Goal: Task Accomplishment & Management: Use online tool/utility

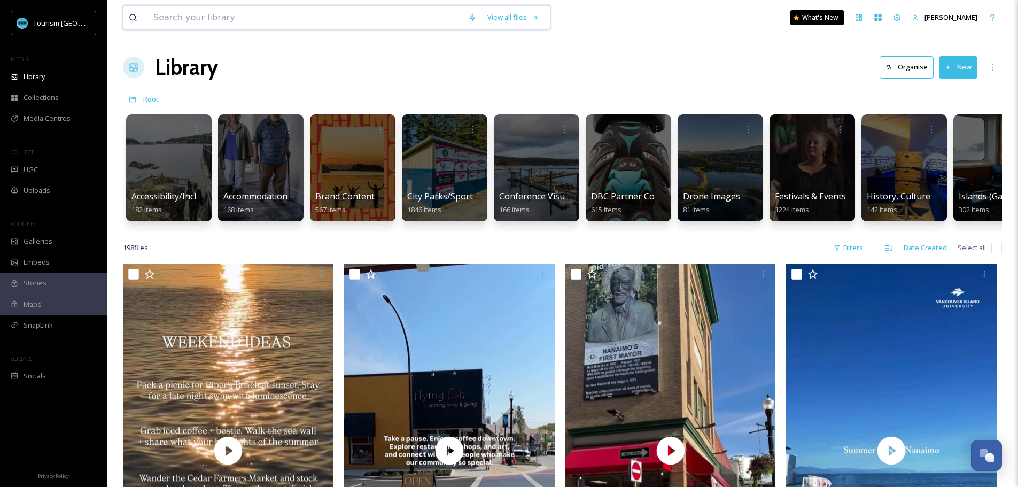
click at [246, 19] on input at bounding box center [305, 18] width 315 height 24
click at [275, 21] on input at bounding box center [305, 18] width 315 height 24
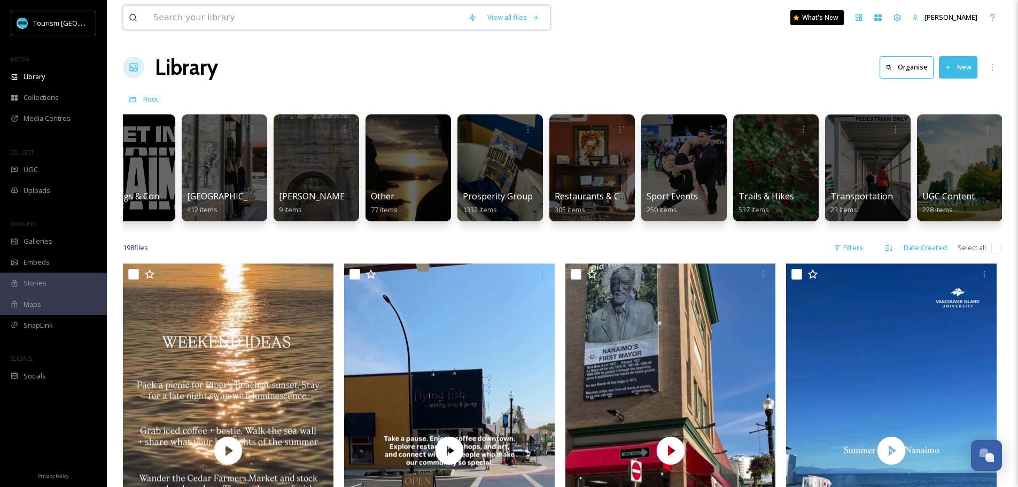
scroll to position [0, 1419]
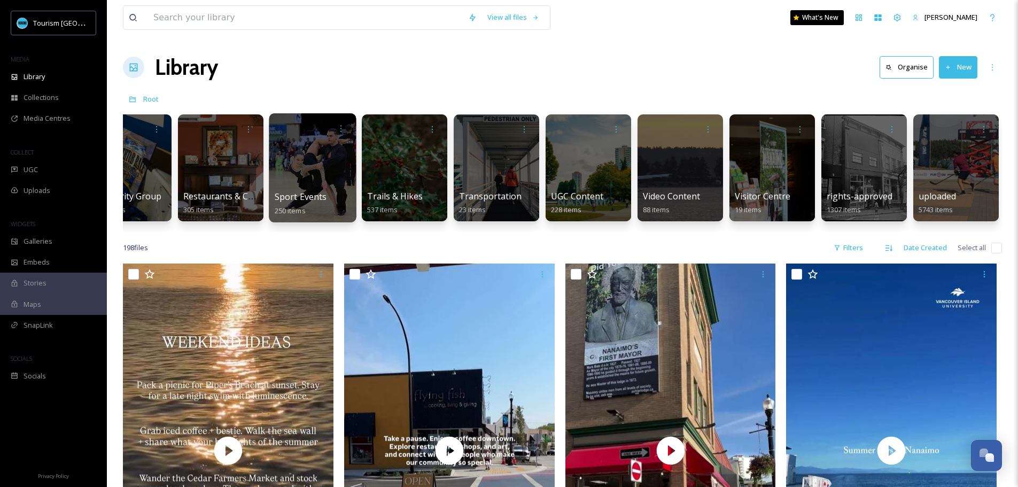
click at [311, 149] on div at bounding box center [312, 167] width 87 height 109
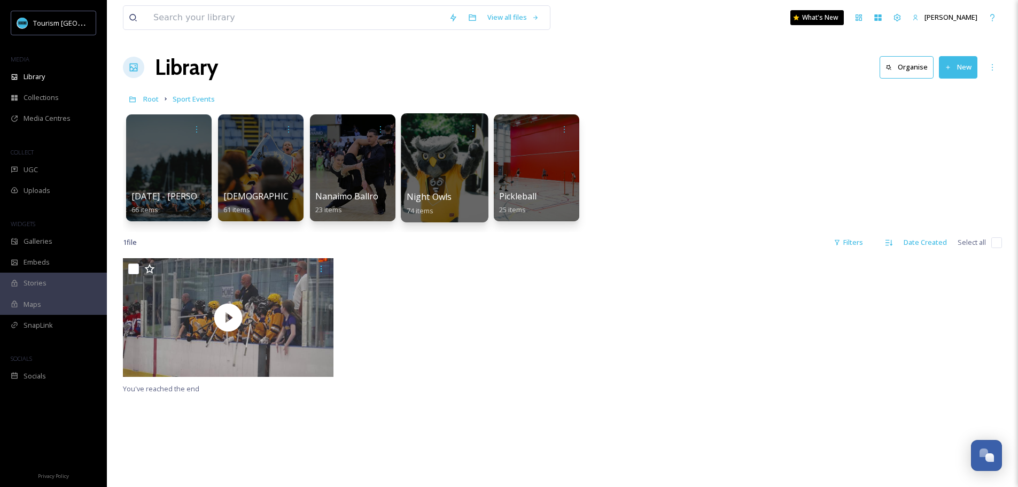
click at [447, 172] on div at bounding box center [444, 167] width 87 height 109
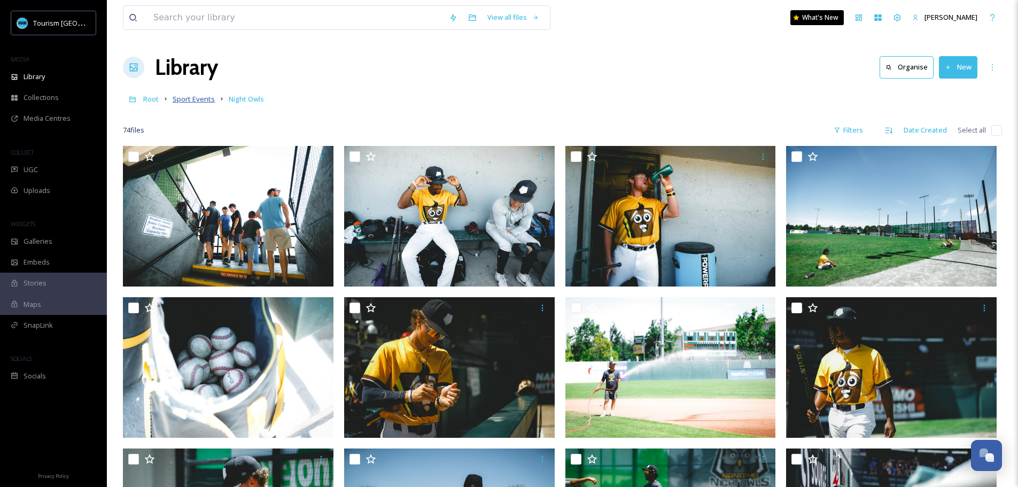
click at [185, 103] on span "Sport Events" at bounding box center [194, 99] width 42 height 10
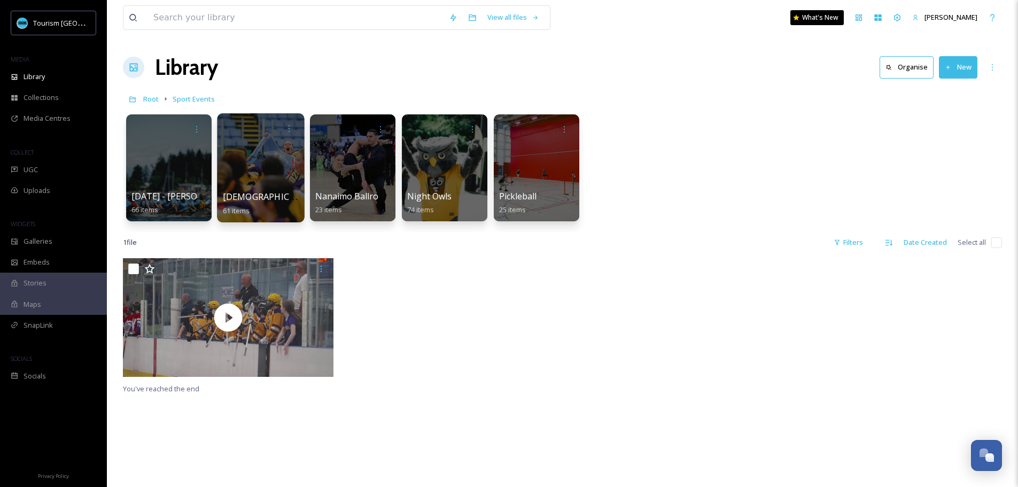
click at [248, 154] on div at bounding box center [260, 167] width 87 height 109
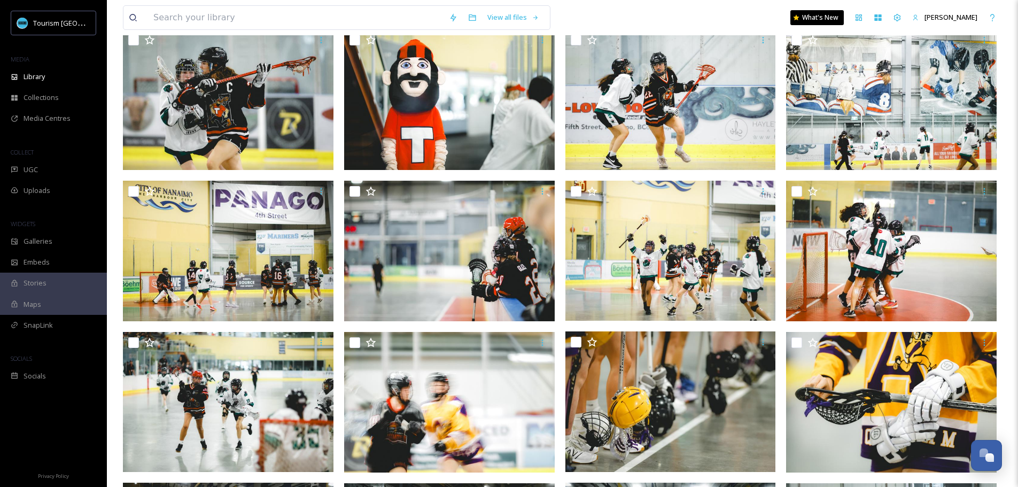
scroll to position [572, 0]
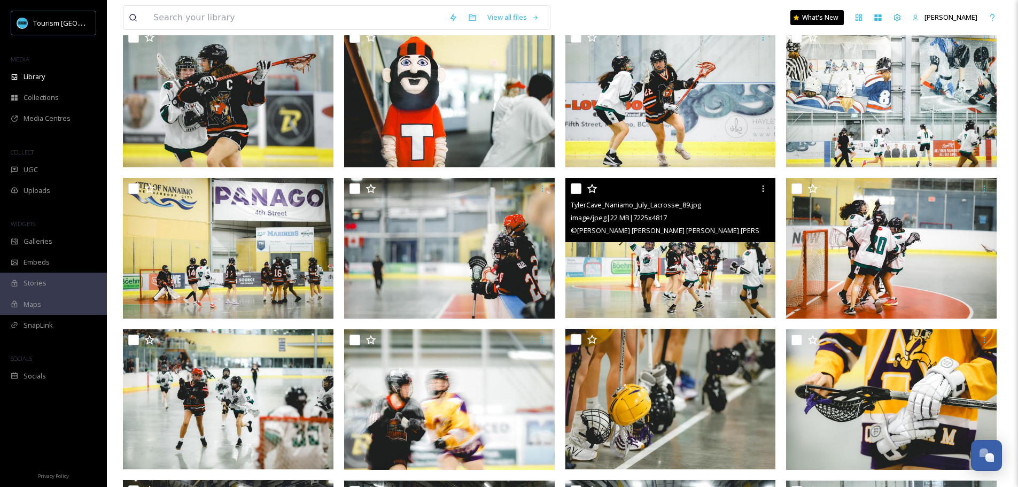
click at [572, 189] on input "checkbox" at bounding box center [576, 188] width 11 height 11
checkbox input "true"
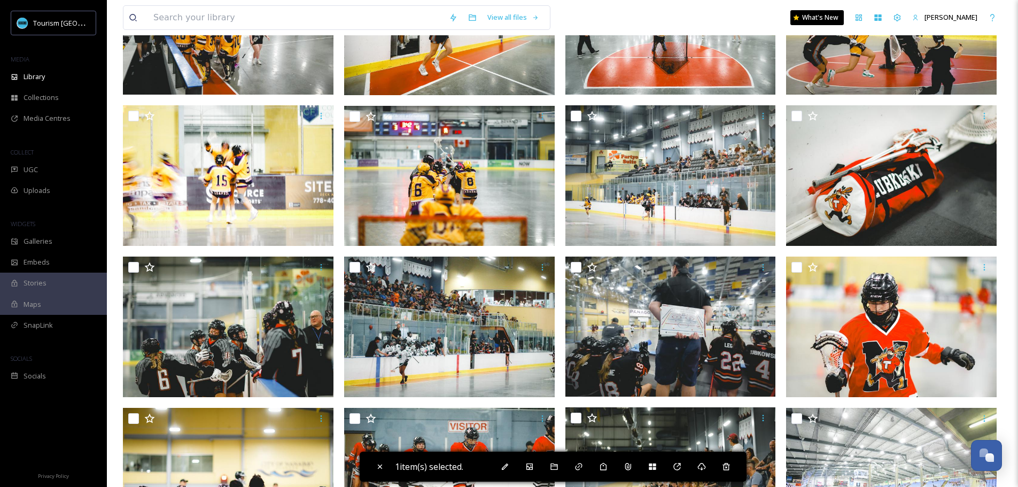
scroll to position [1084, 0]
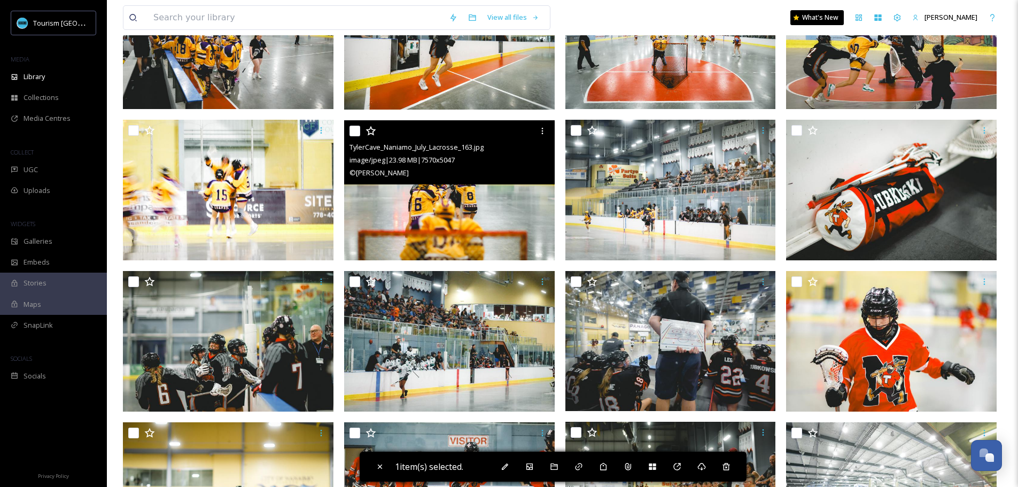
click at [359, 134] on input "checkbox" at bounding box center [355, 131] width 11 height 11
checkbox input "true"
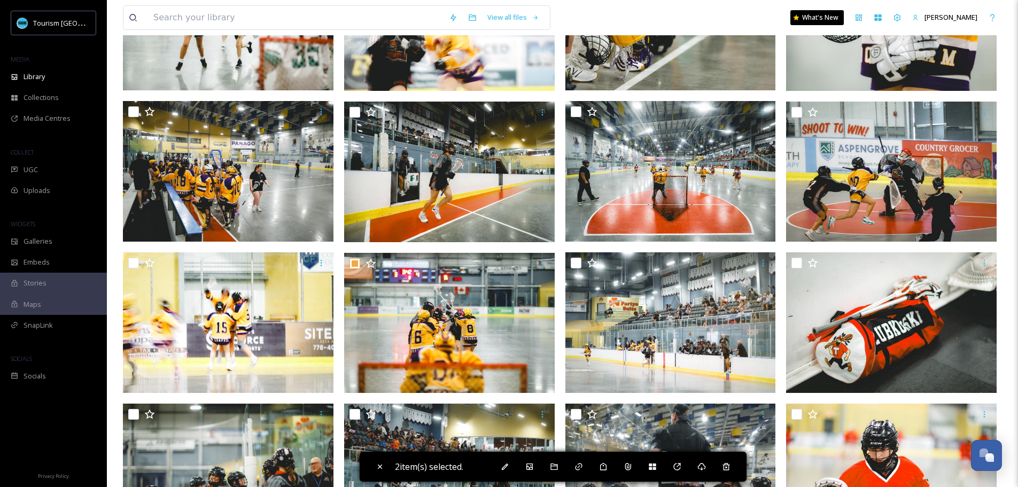
scroll to position [887, 0]
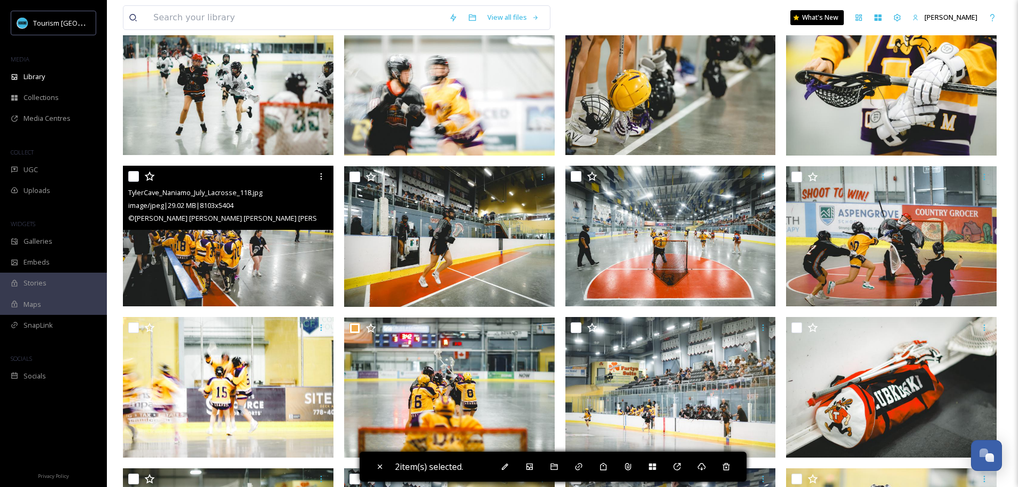
click at [136, 179] on input "checkbox" at bounding box center [133, 176] width 11 height 11
checkbox input "true"
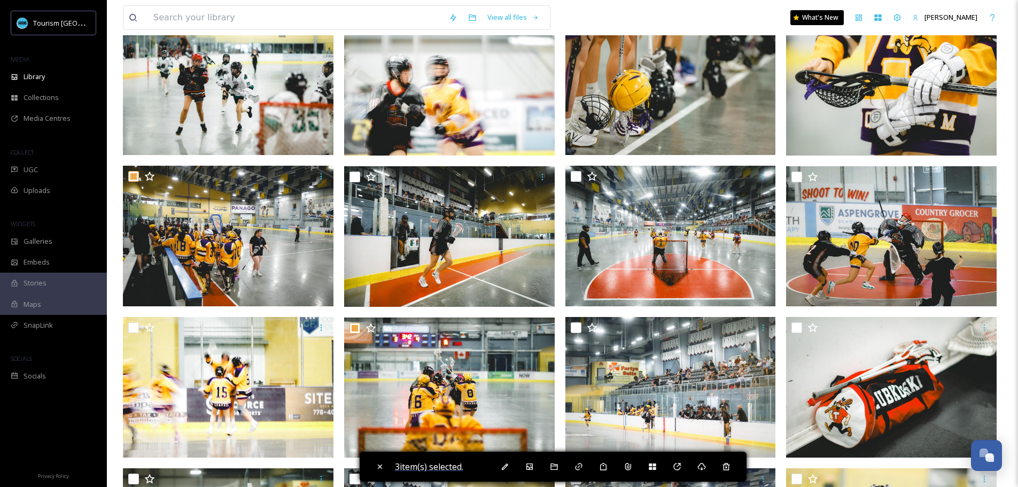
click at [435, 466] on span "3 item(s) selected." at bounding box center [429, 467] width 68 height 12
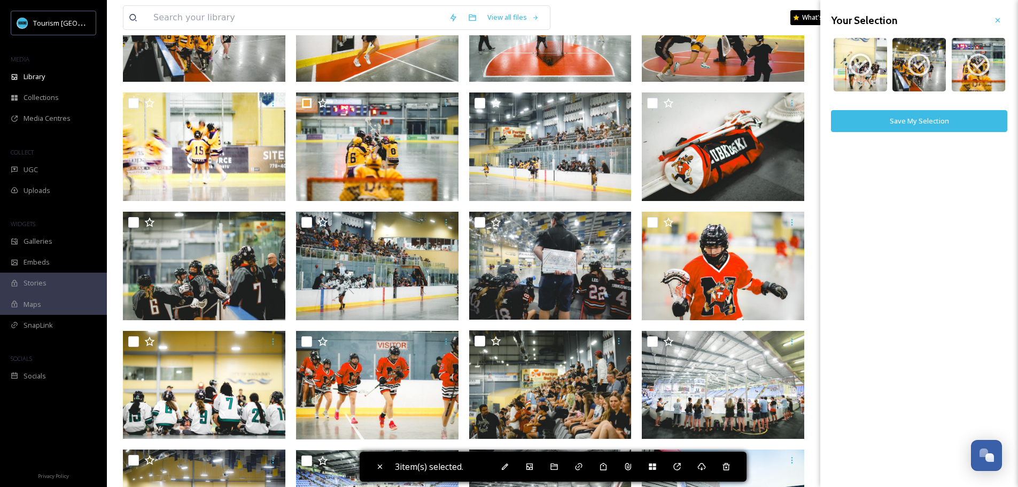
click at [897, 127] on button "Save My Selection" at bounding box center [919, 121] width 176 height 22
click at [997, 21] on icon at bounding box center [998, 20] width 4 height 4
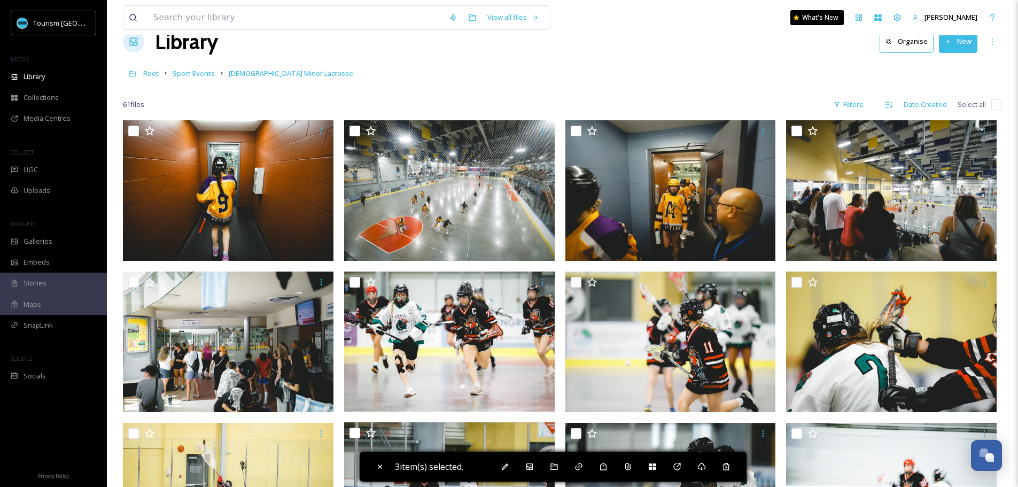
scroll to position [0, 0]
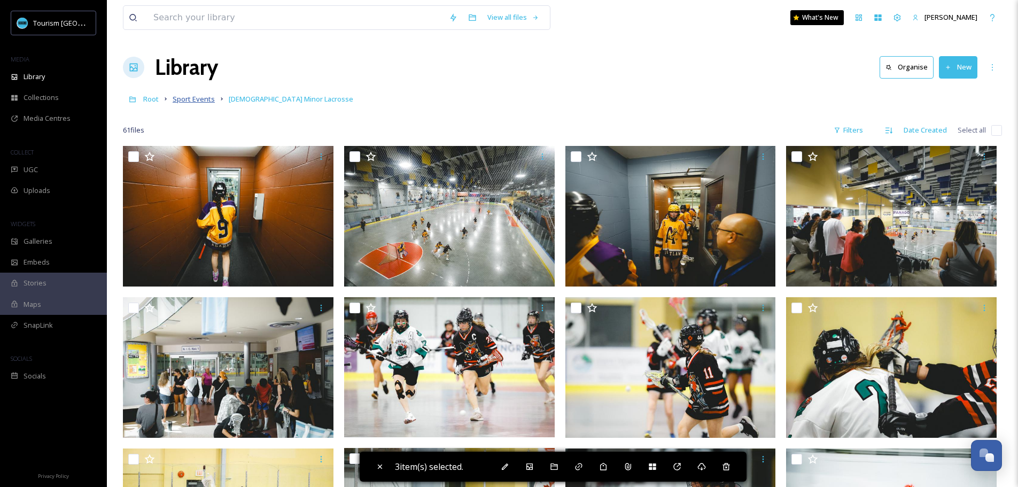
click at [202, 102] on span "Sport Events" at bounding box center [194, 99] width 42 height 10
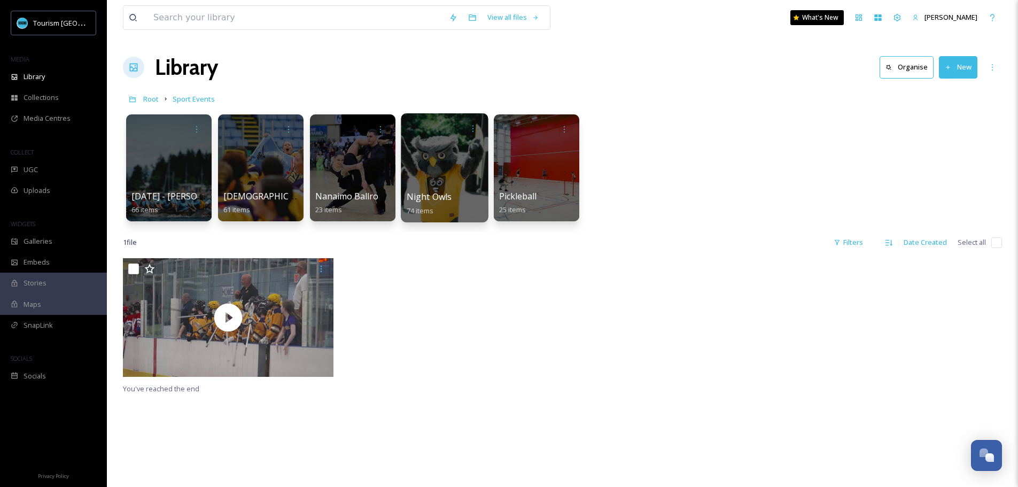
click at [455, 180] on div at bounding box center [444, 167] width 87 height 109
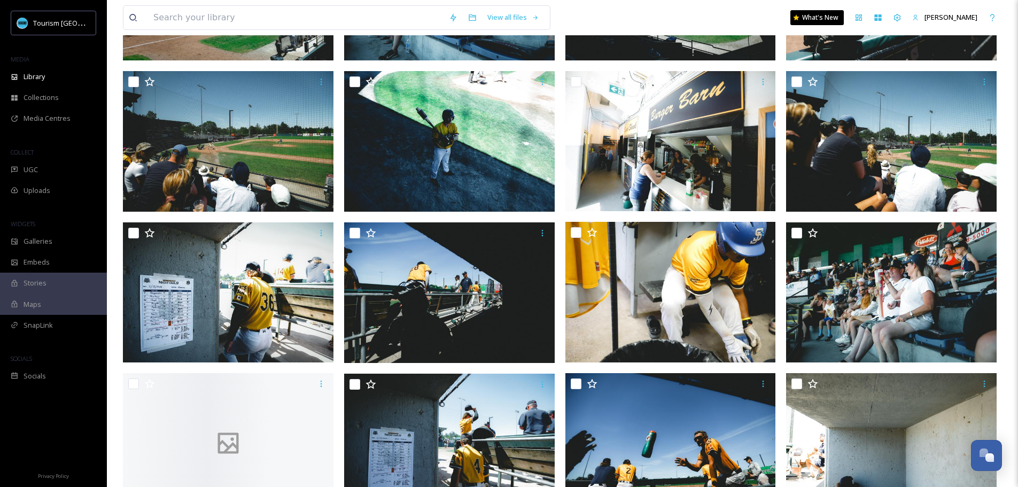
scroll to position [1214, 0]
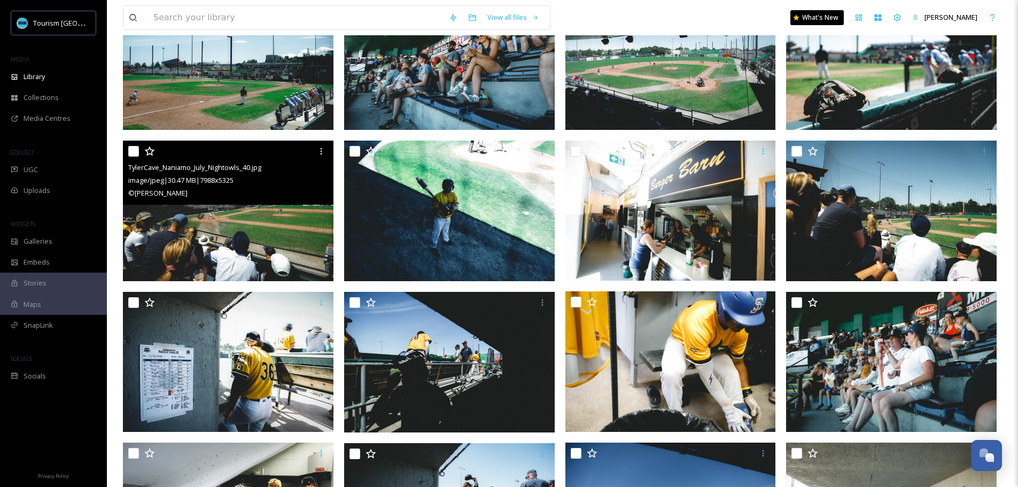
click at [131, 151] on input "checkbox" at bounding box center [133, 151] width 11 height 11
checkbox input "true"
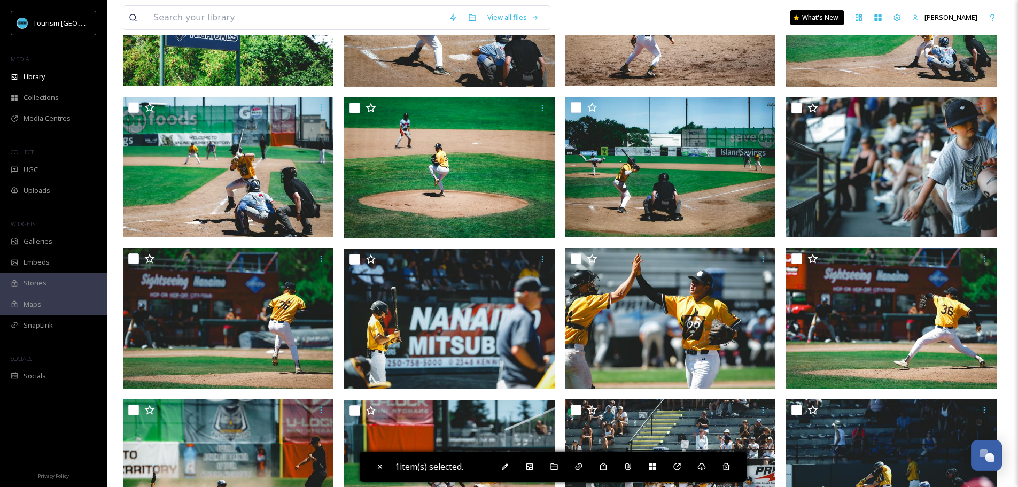
scroll to position [2031, 0]
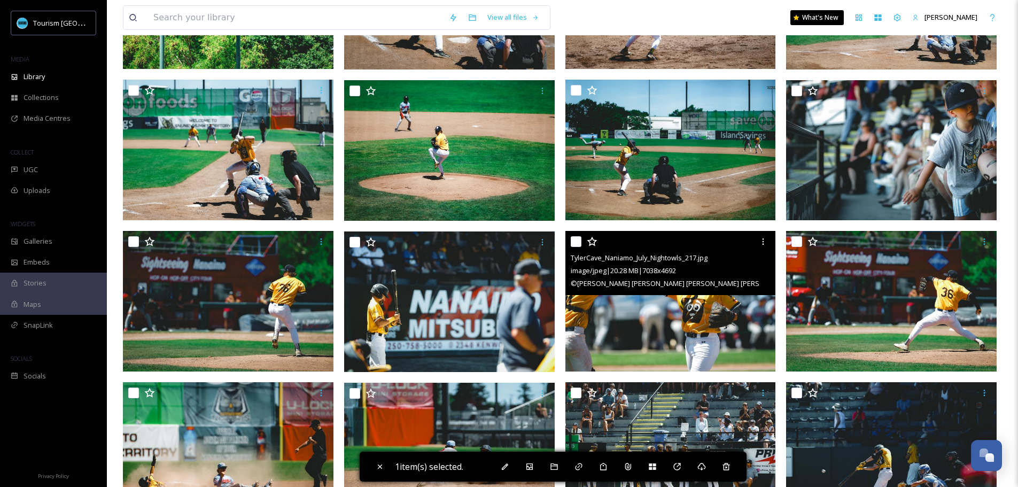
click at [577, 243] on input "checkbox" at bounding box center [576, 241] width 11 height 11
checkbox input "true"
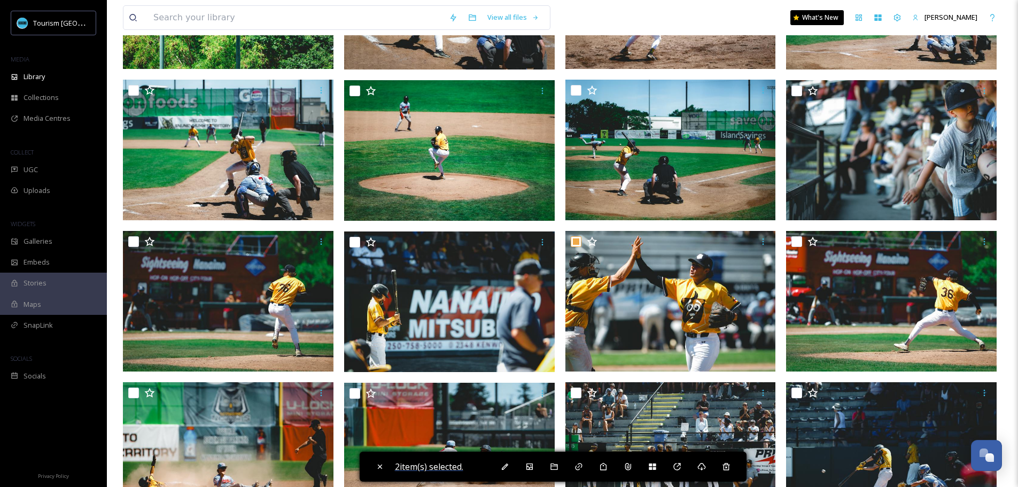
click at [422, 467] on span "2 item(s) selected." at bounding box center [429, 467] width 68 height 12
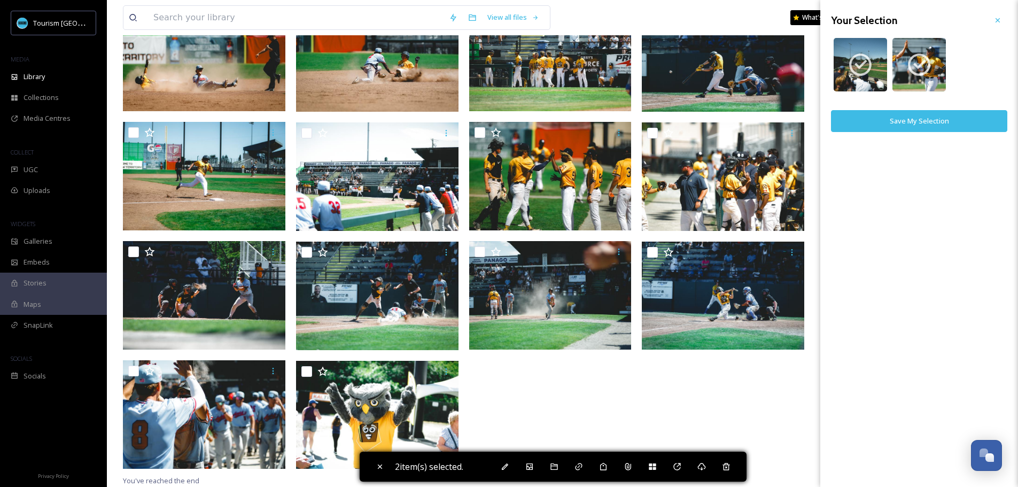
click at [888, 120] on button "Save My Selection" at bounding box center [919, 121] width 176 height 22
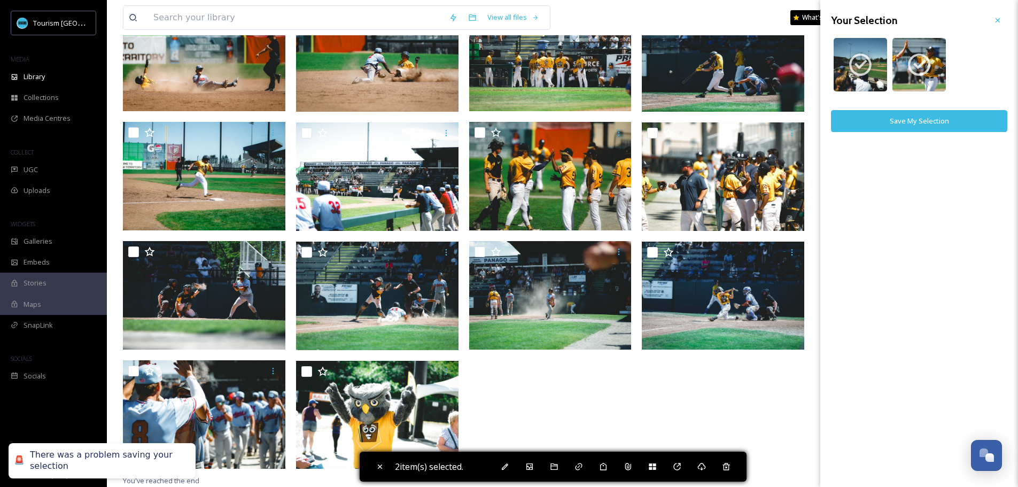
click at [929, 132] on button "Save My Selection" at bounding box center [919, 121] width 176 height 22
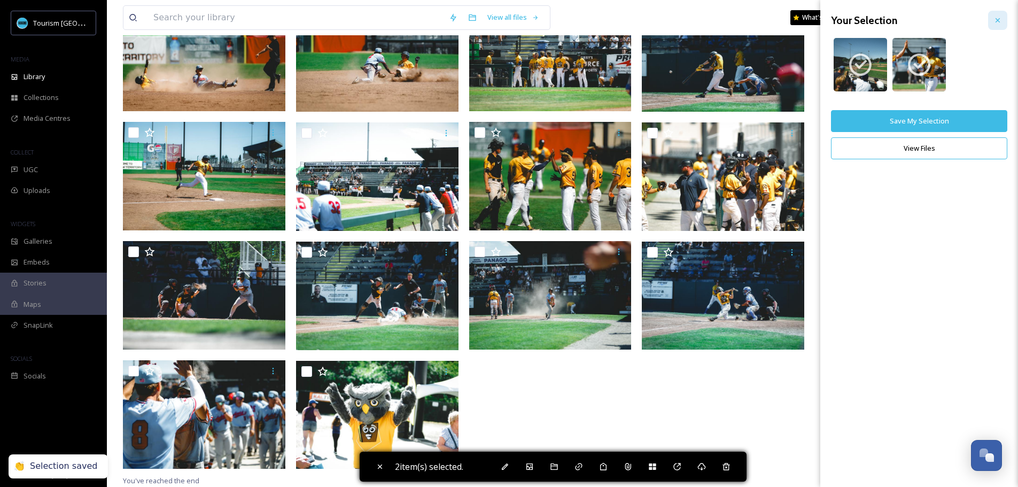
click at [992, 21] on div at bounding box center [997, 20] width 19 height 19
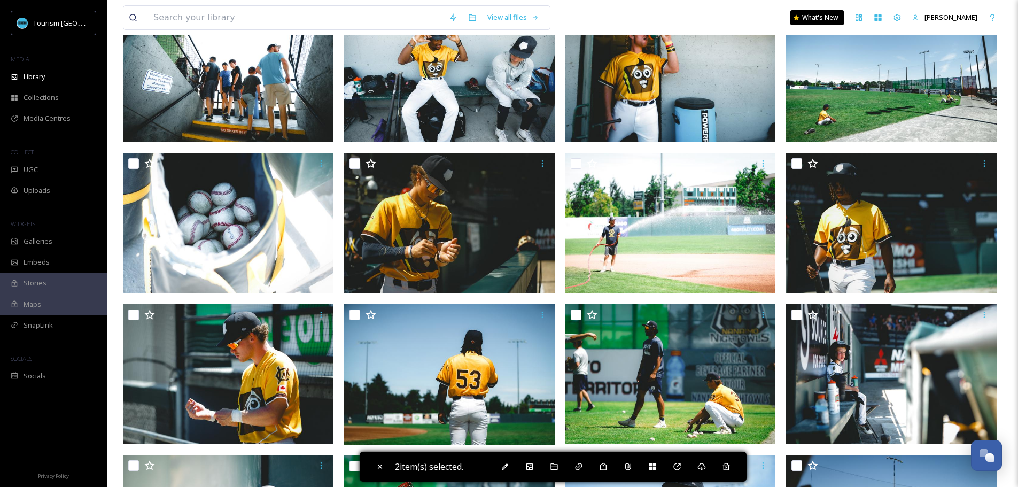
scroll to position [0, 0]
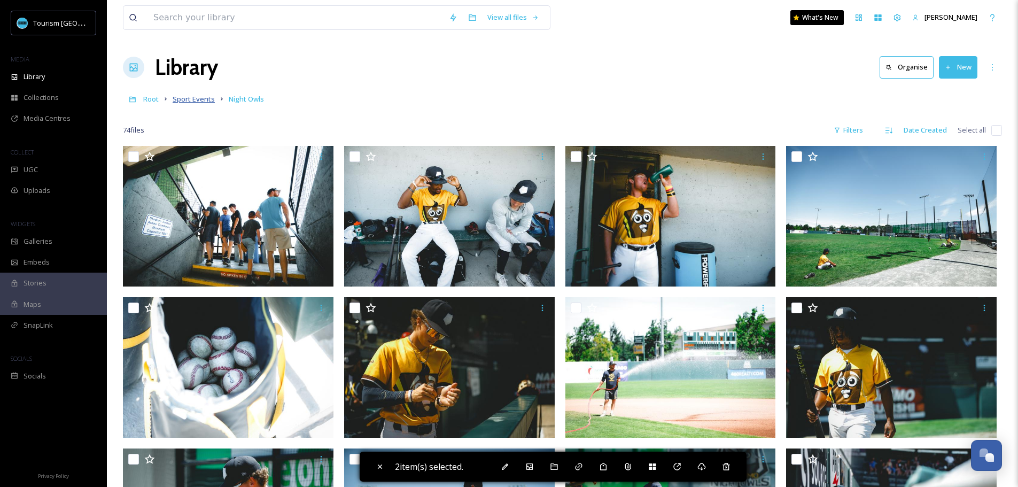
click at [205, 99] on span "Sport Events" at bounding box center [194, 99] width 42 height 10
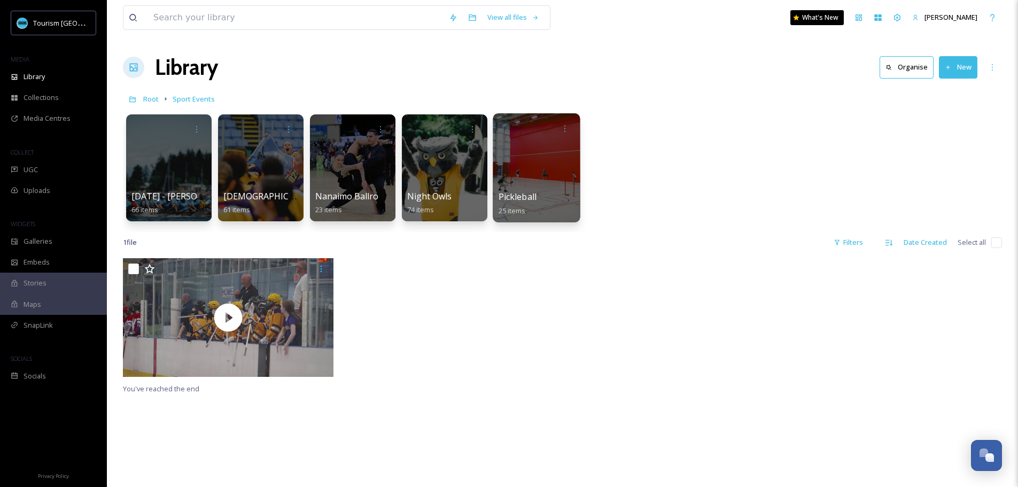
drag, startPoint x: 531, startPoint y: 159, endPoint x: 531, endPoint y: 169, distance: 10.2
click at [531, 159] on div at bounding box center [536, 167] width 87 height 109
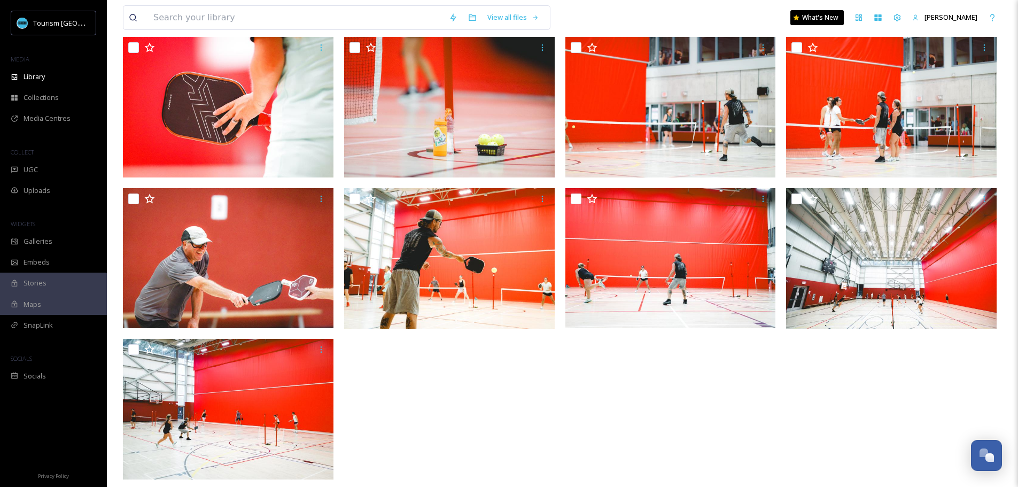
scroll to position [724, 0]
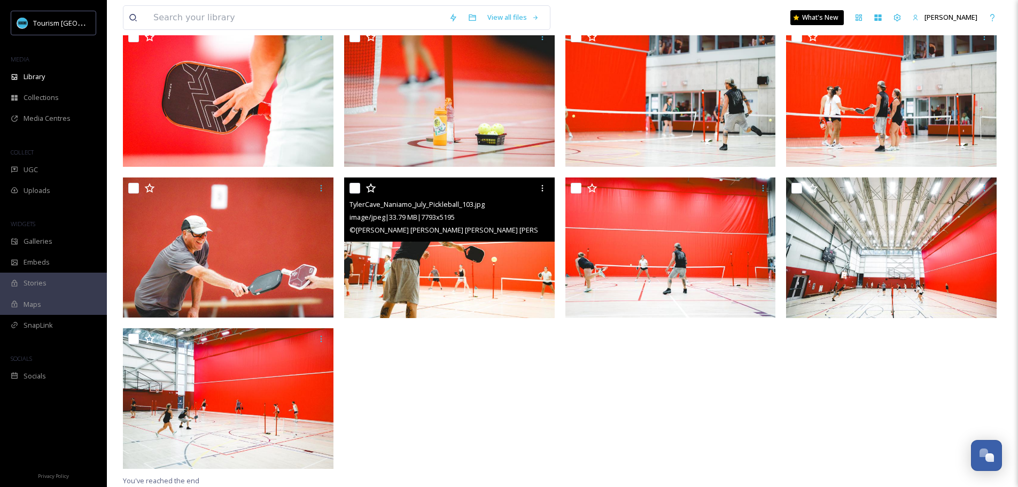
click at [357, 191] on input "checkbox" at bounding box center [355, 188] width 11 height 11
checkbox input "true"
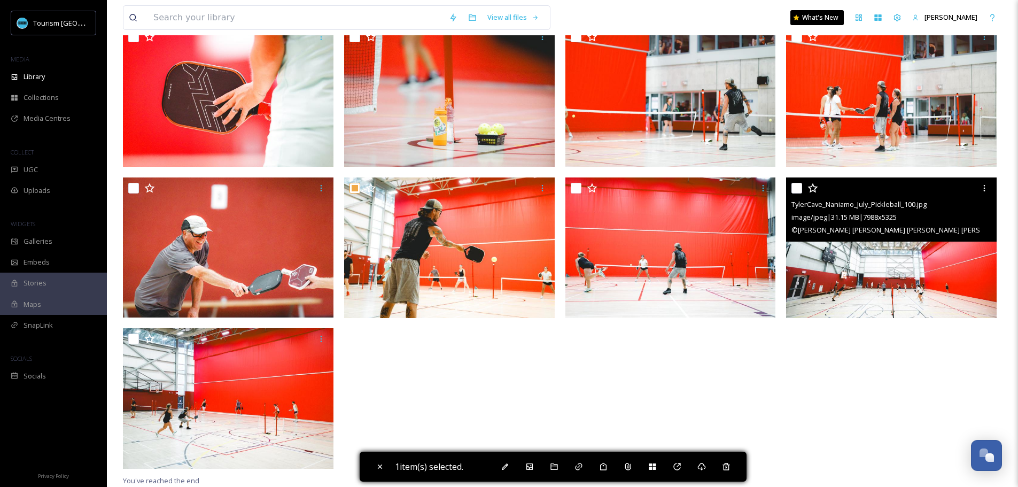
click at [796, 190] on input "checkbox" at bounding box center [797, 188] width 11 height 11
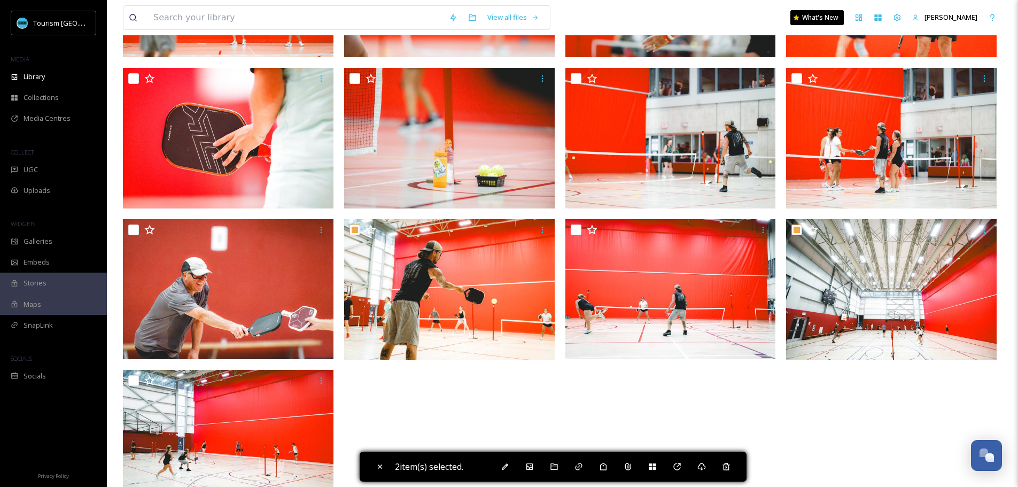
scroll to position [720, 0]
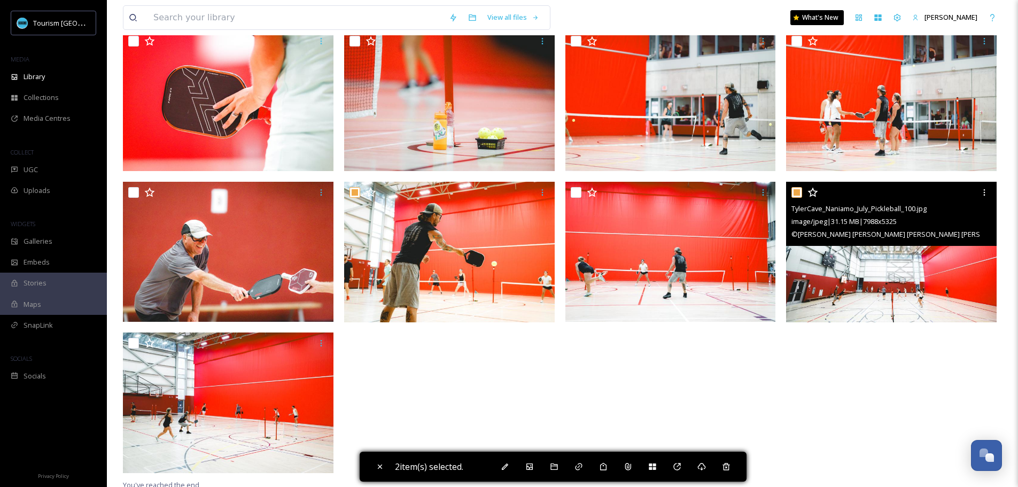
click at [797, 194] on input "checkbox" at bounding box center [797, 192] width 11 height 11
checkbox input "false"
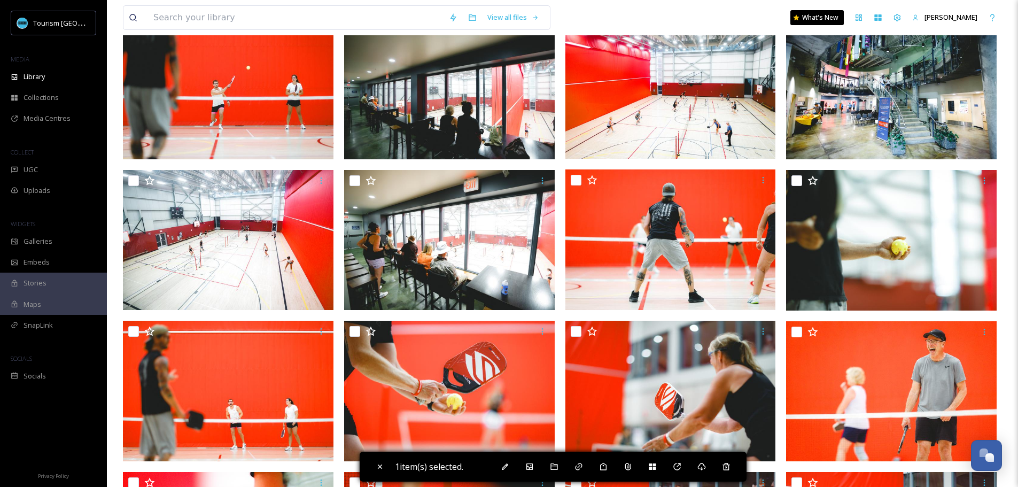
scroll to position [233, 0]
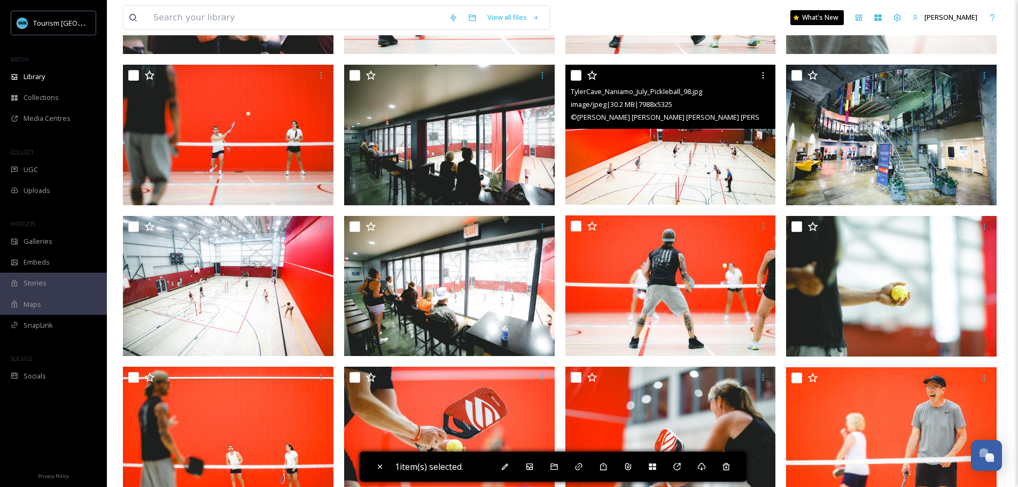
click at [572, 70] on input "checkbox" at bounding box center [576, 75] width 11 height 11
checkbox input "true"
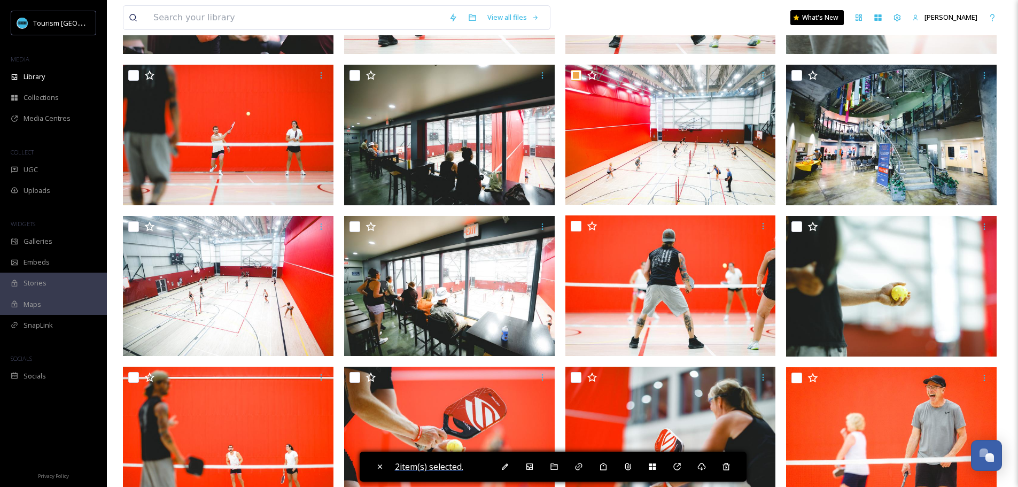
click at [447, 461] on span "2 item(s) selected." at bounding box center [429, 467] width 68 height 12
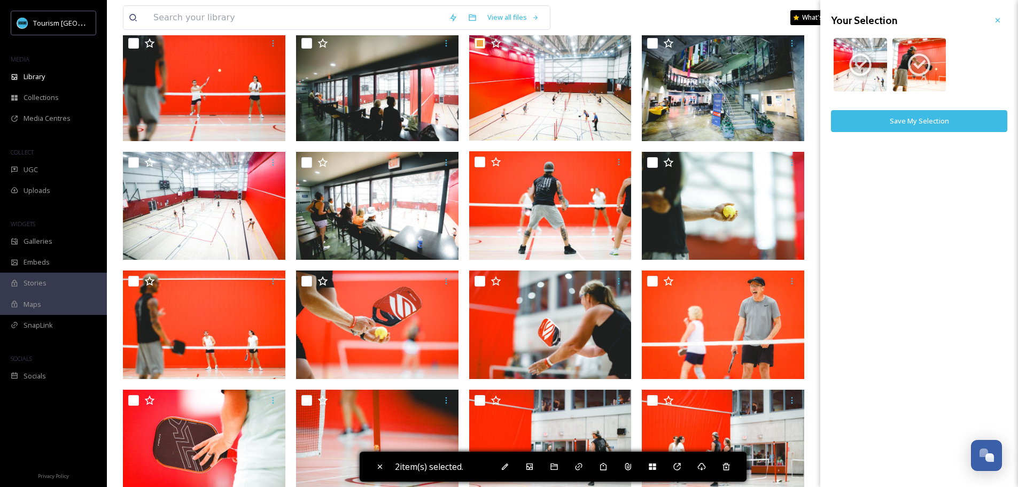
click at [923, 120] on button "Save My Selection" at bounding box center [919, 121] width 176 height 22
click at [1002, 17] on div at bounding box center [997, 20] width 19 height 19
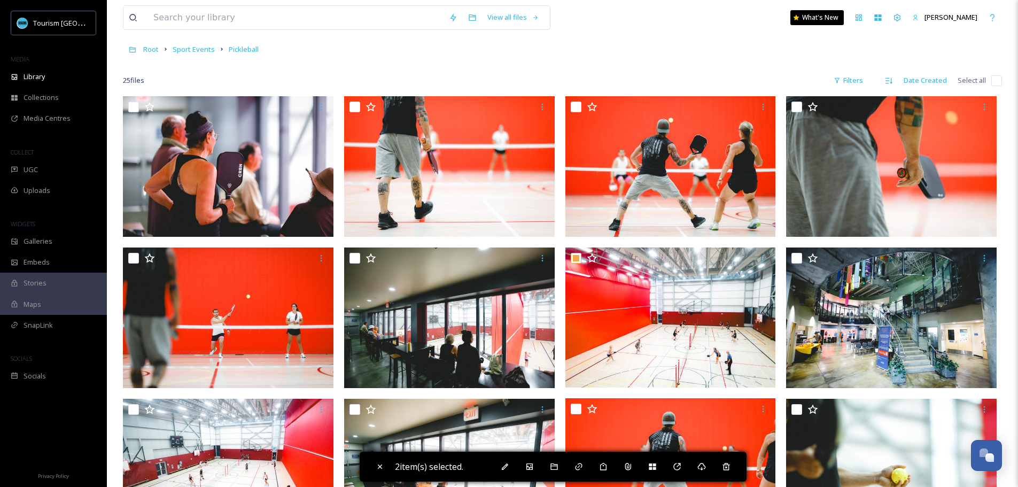
scroll to position [0, 0]
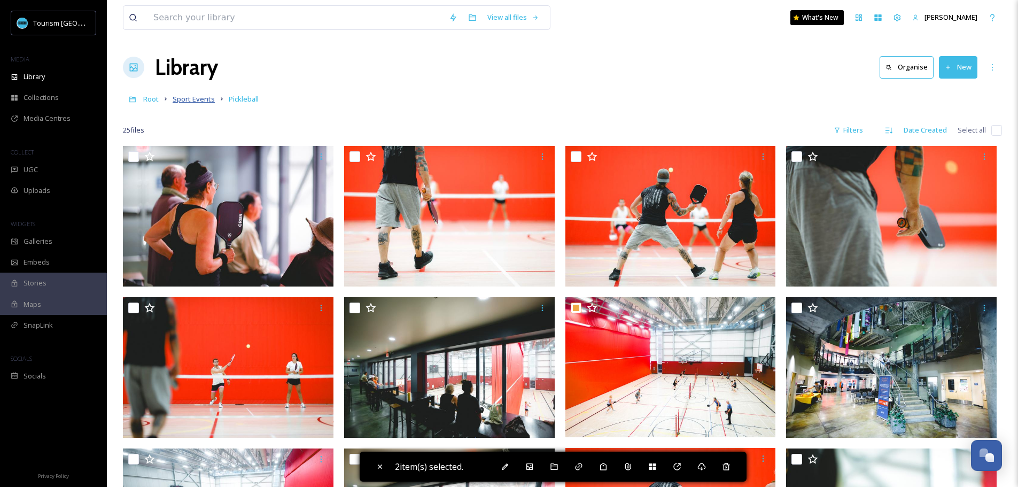
click at [202, 100] on span "Sport Events" at bounding box center [194, 99] width 42 height 10
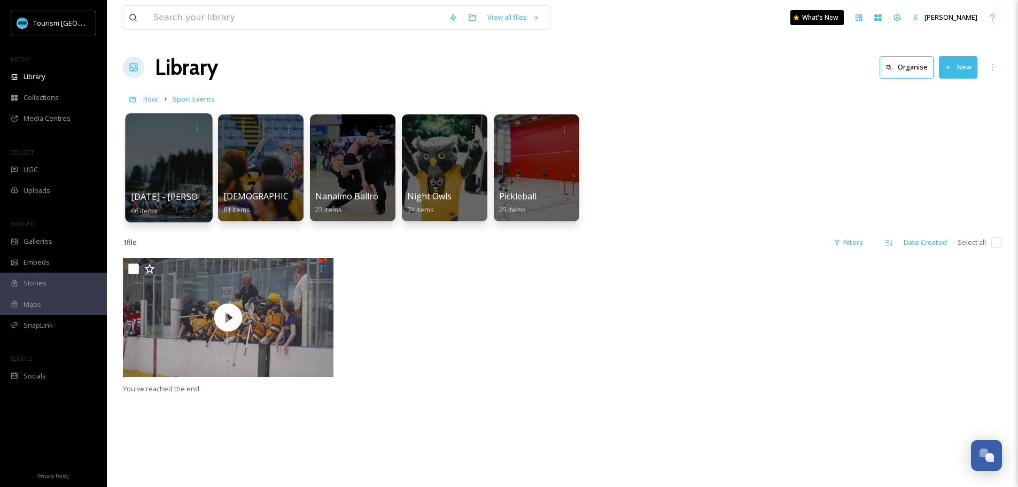
click at [191, 153] on div at bounding box center [168, 167] width 87 height 109
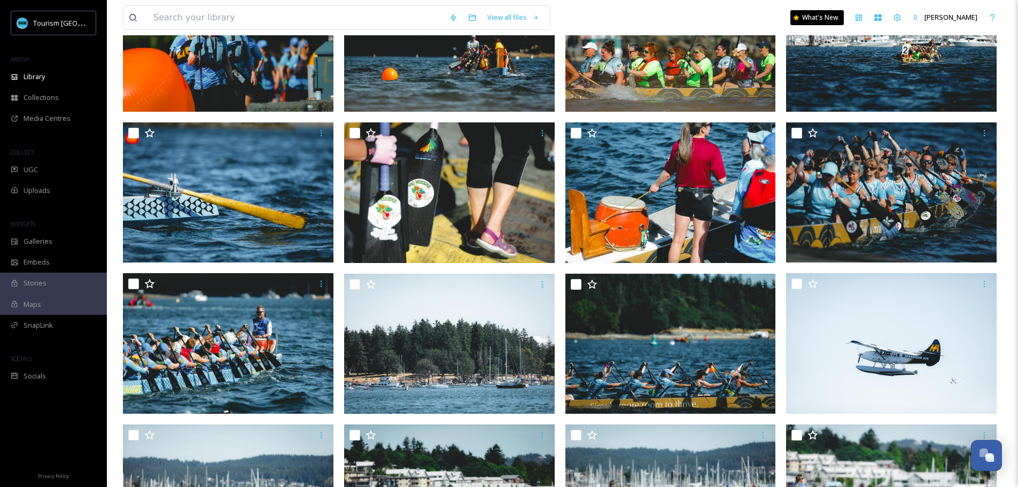
scroll to position [182, 0]
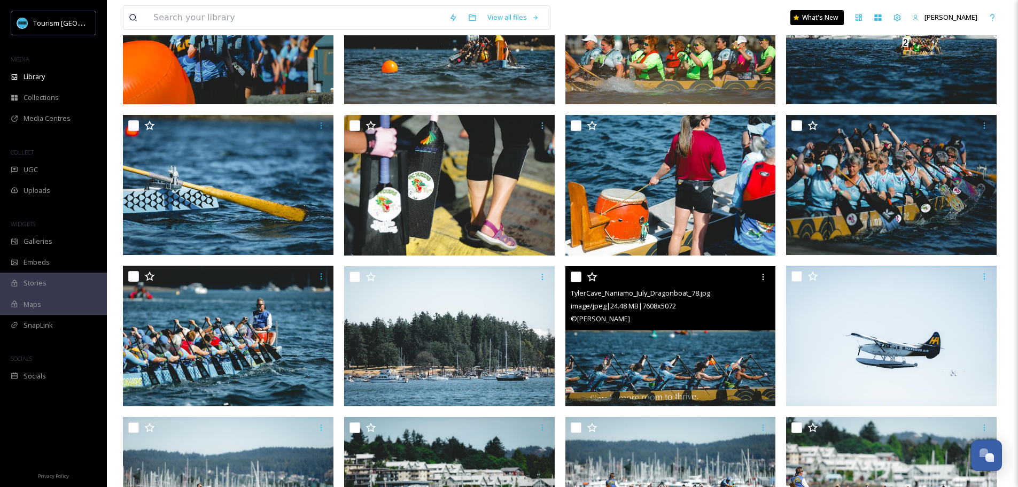
click at [578, 276] on input "checkbox" at bounding box center [576, 277] width 11 height 11
checkbox input "true"
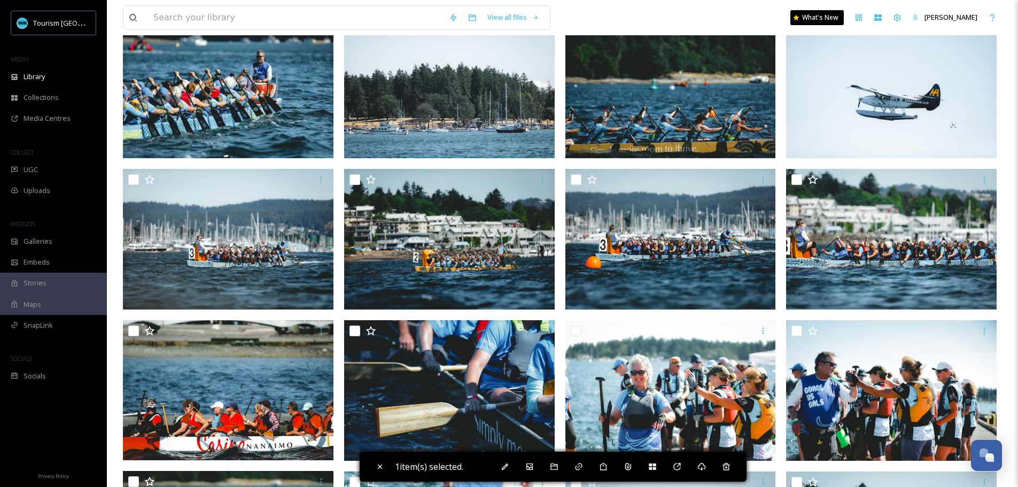
scroll to position [547, 0]
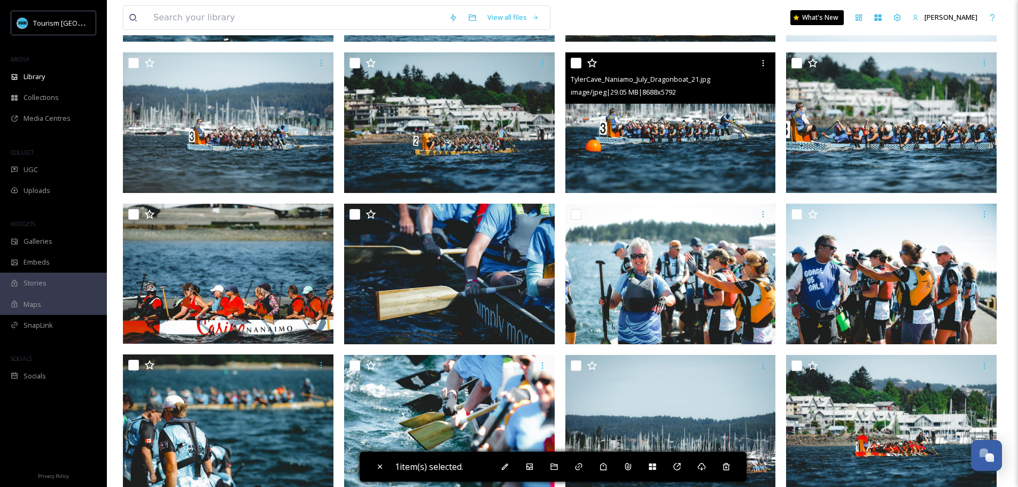
click at [575, 62] on input "checkbox" at bounding box center [576, 63] width 11 height 11
checkbox input "true"
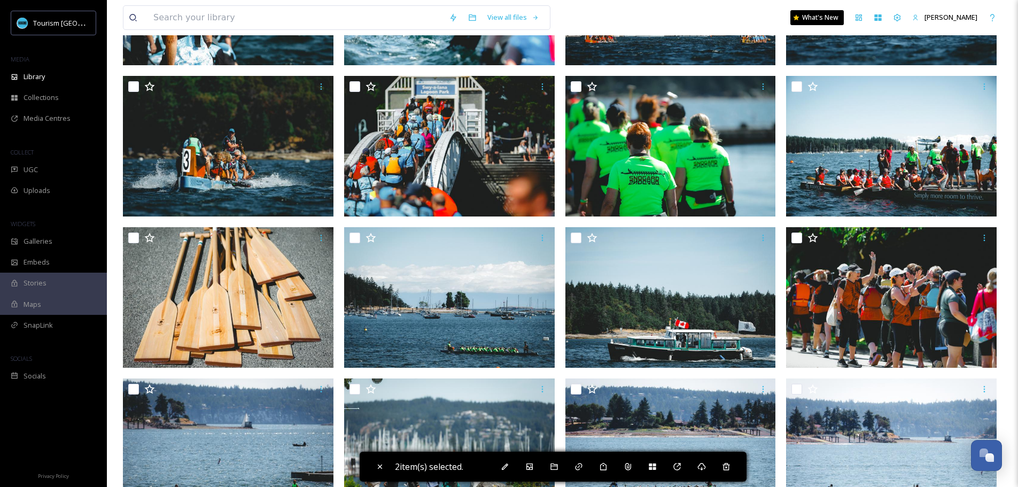
scroll to position [868, 0]
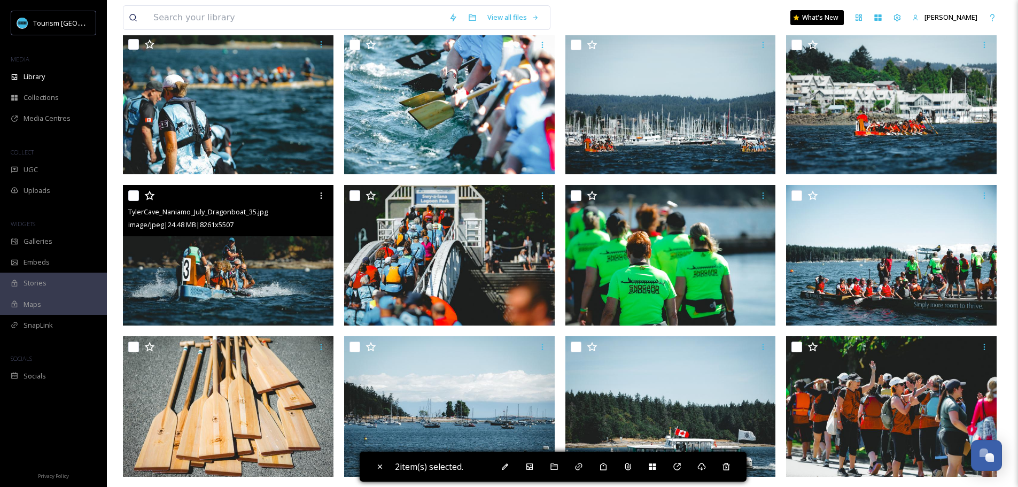
click at [137, 200] on input "checkbox" at bounding box center [133, 195] width 11 height 11
checkbox input "true"
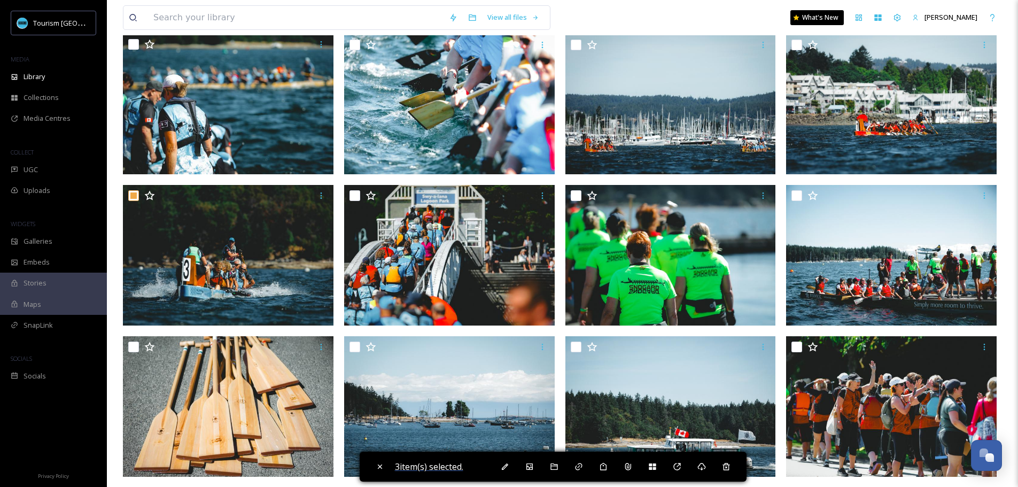
click at [431, 465] on span "3 item(s) selected." at bounding box center [429, 467] width 68 height 12
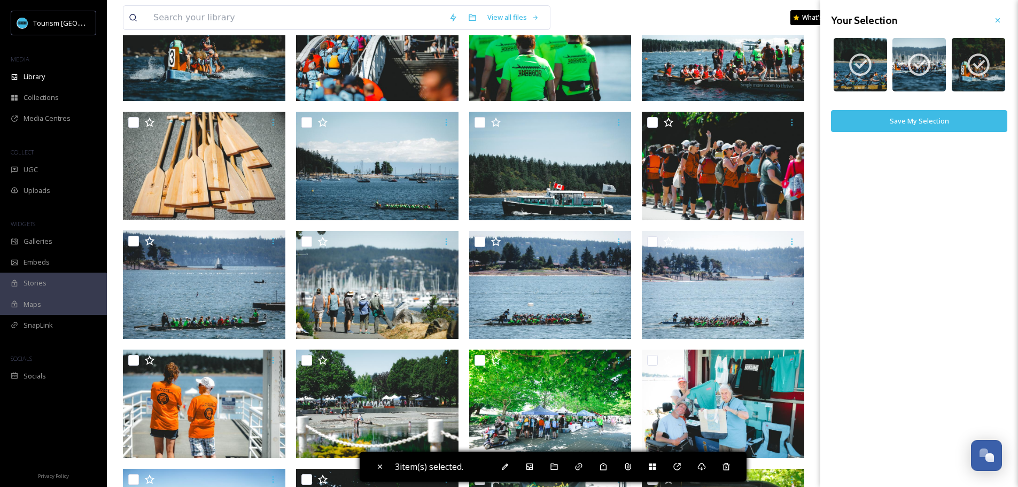
click at [895, 121] on button "Save My Selection" at bounding box center [919, 121] width 176 height 22
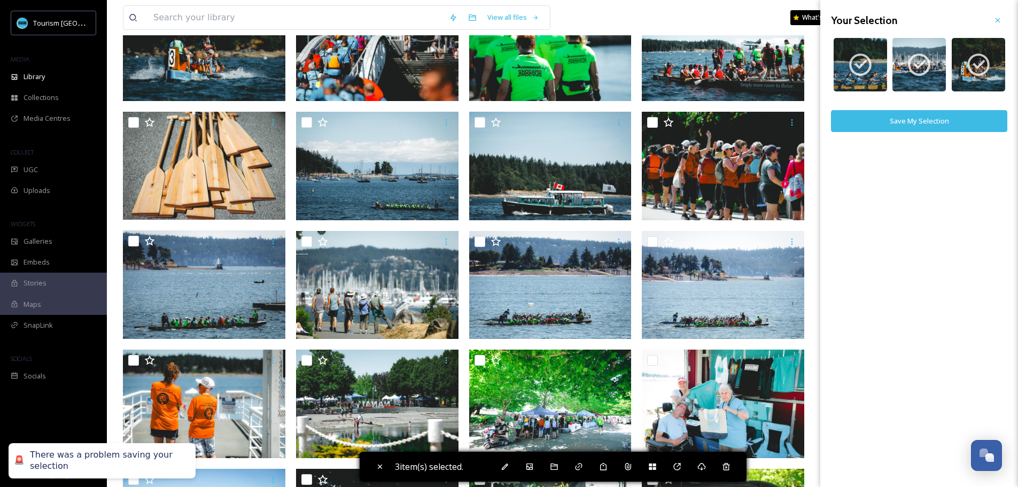
click at [911, 118] on button "Save My Selection" at bounding box center [919, 121] width 176 height 22
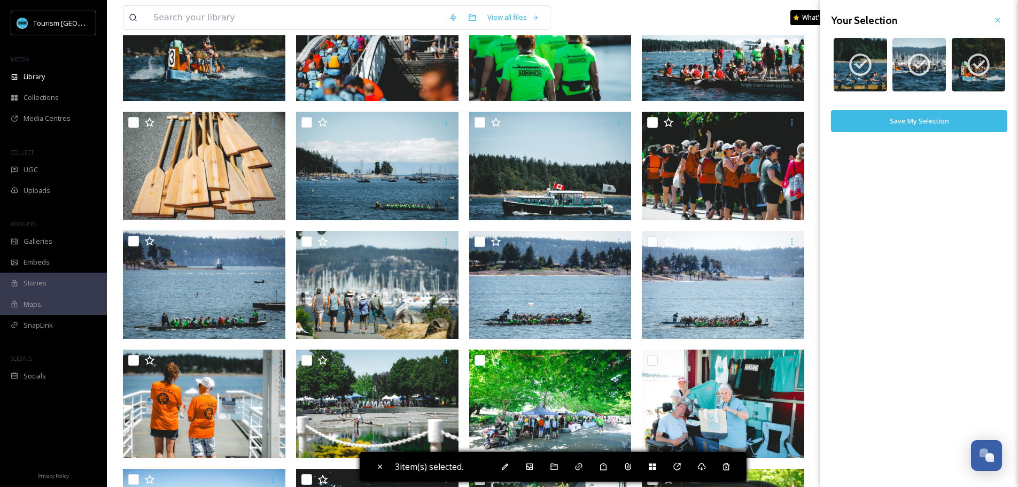
click at [936, 126] on button "Save My Selection" at bounding box center [919, 121] width 176 height 22
click at [936, 123] on button "Save My Selection" at bounding box center [919, 121] width 176 height 22
click at [909, 149] on button "View Files" at bounding box center [919, 148] width 176 height 22
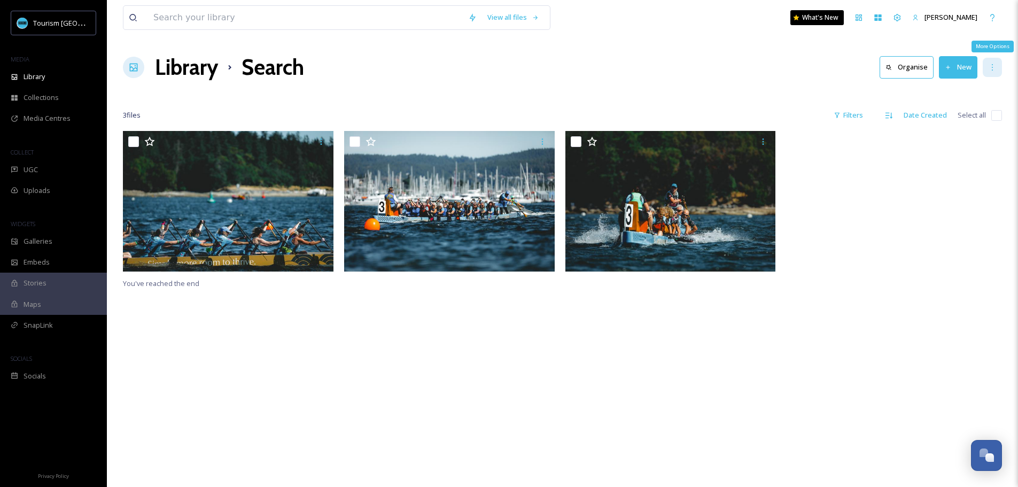
click at [991, 64] on icon at bounding box center [992, 67] width 9 height 9
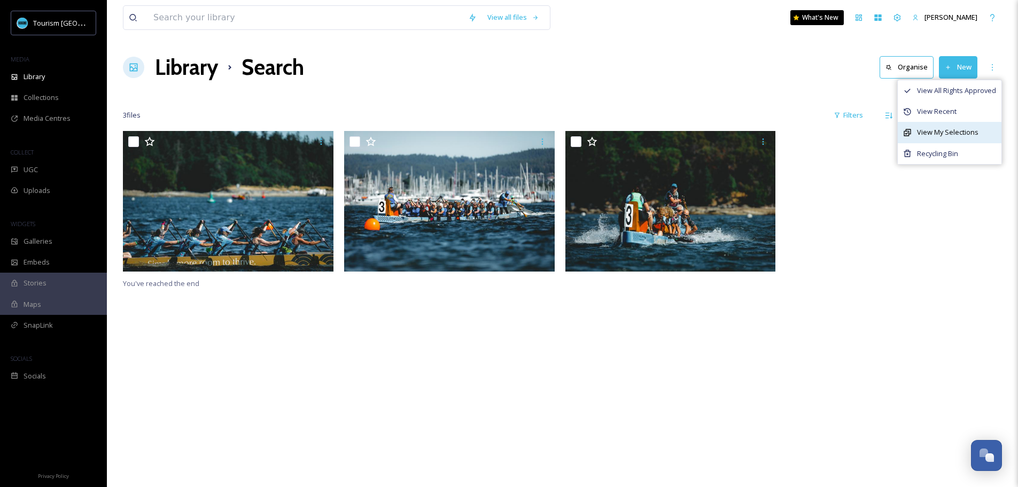
click at [961, 127] on span "View My Selections" at bounding box center [947, 132] width 61 height 10
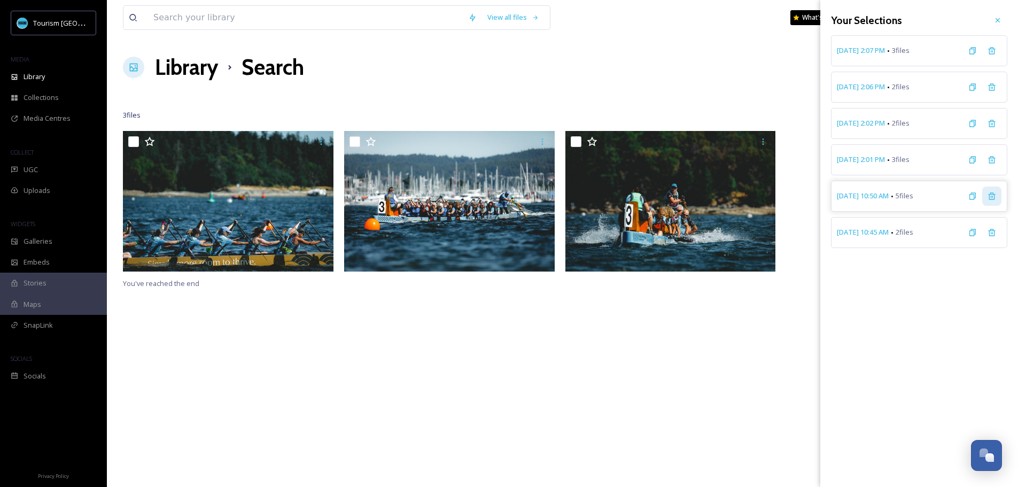
click at [995, 192] on icon at bounding box center [992, 196] width 9 height 9
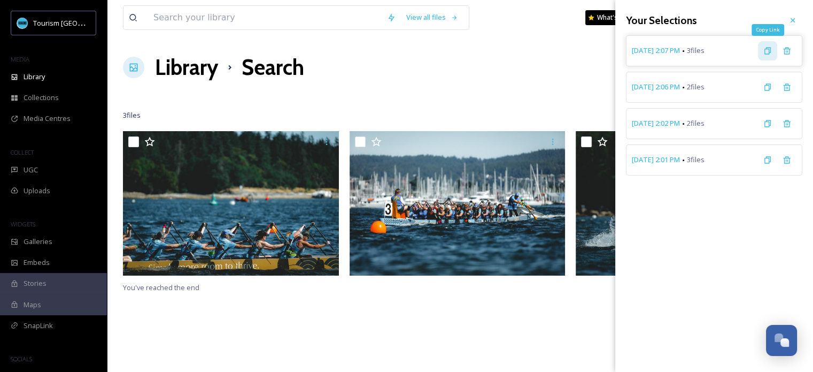
click at [767, 55] on div "Copy Link" at bounding box center [767, 50] width 19 height 19
click at [768, 86] on icon at bounding box center [767, 87] width 9 height 9
click at [764, 129] on div "Copy Link" at bounding box center [767, 123] width 19 height 19
click at [769, 156] on icon at bounding box center [767, 160] width 9 height 9
